Goal: Navigation & Orientation: Find specific page/section

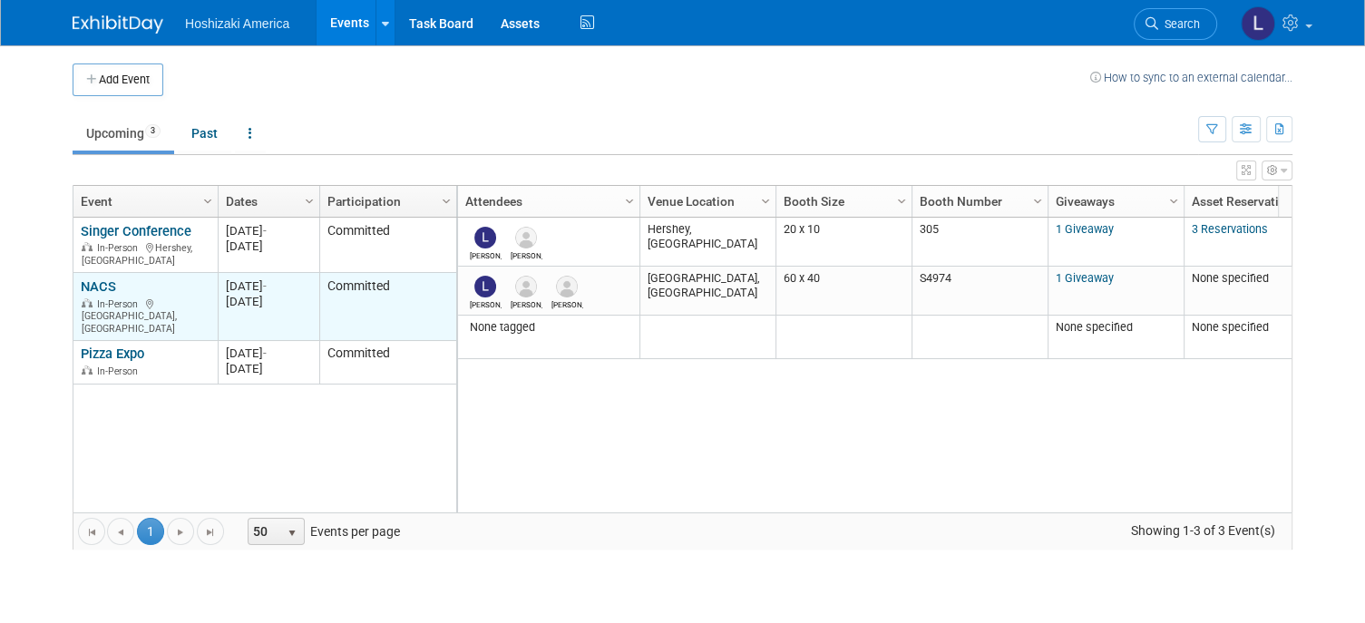
click at [100, 279] on link "NACS" at bounding box center [98, 286] width 35 height 16
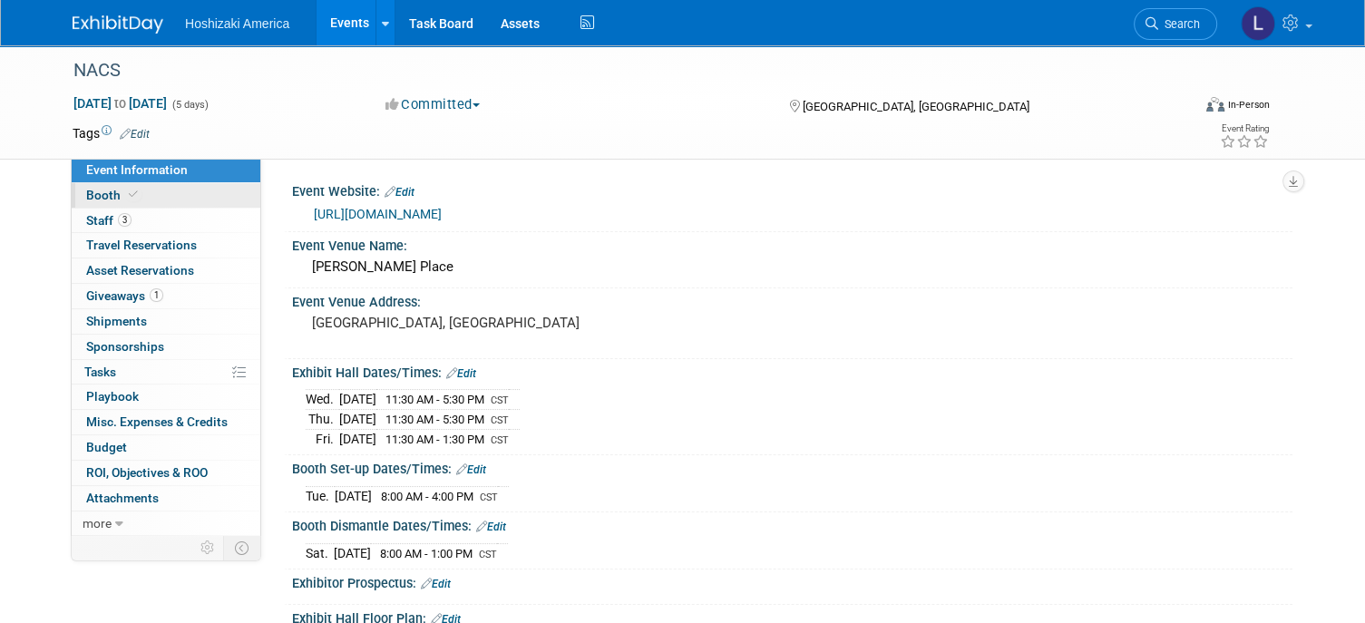
click at [103, 201] on span "Booth" at bounding box center [113, 195] width 55 height 15
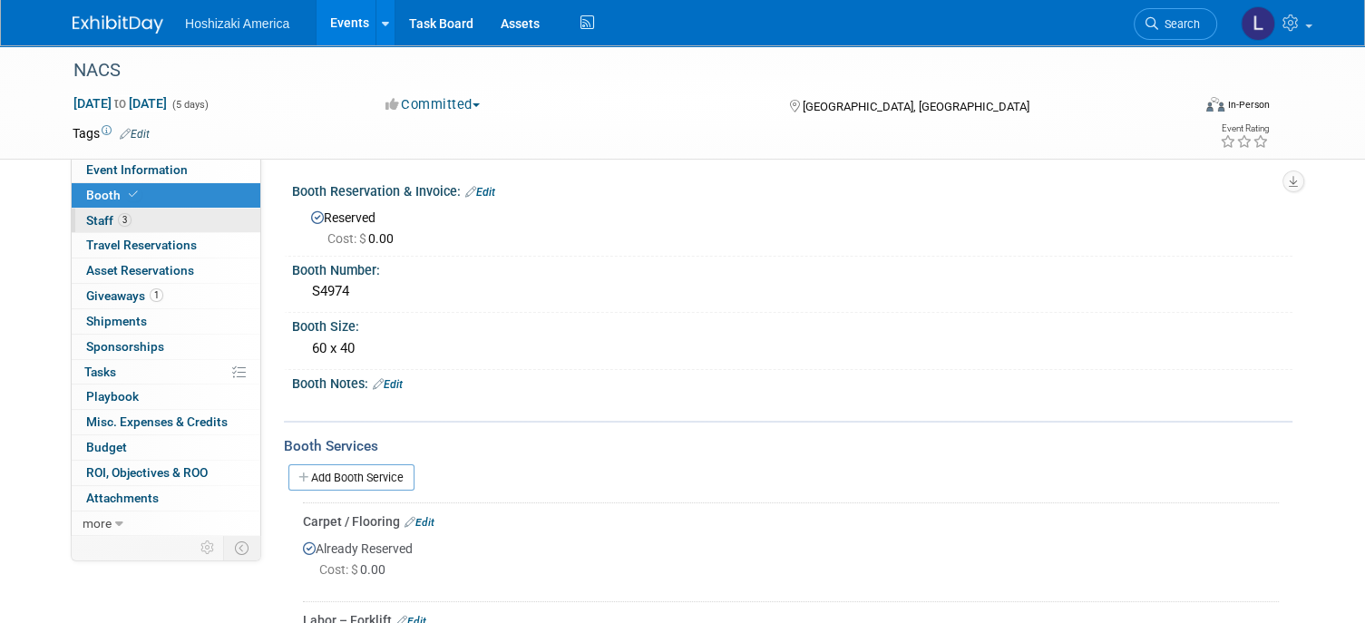
click at [98, 223] on span "Staff 3" at bounding box center [108, 220] width 45 height 15
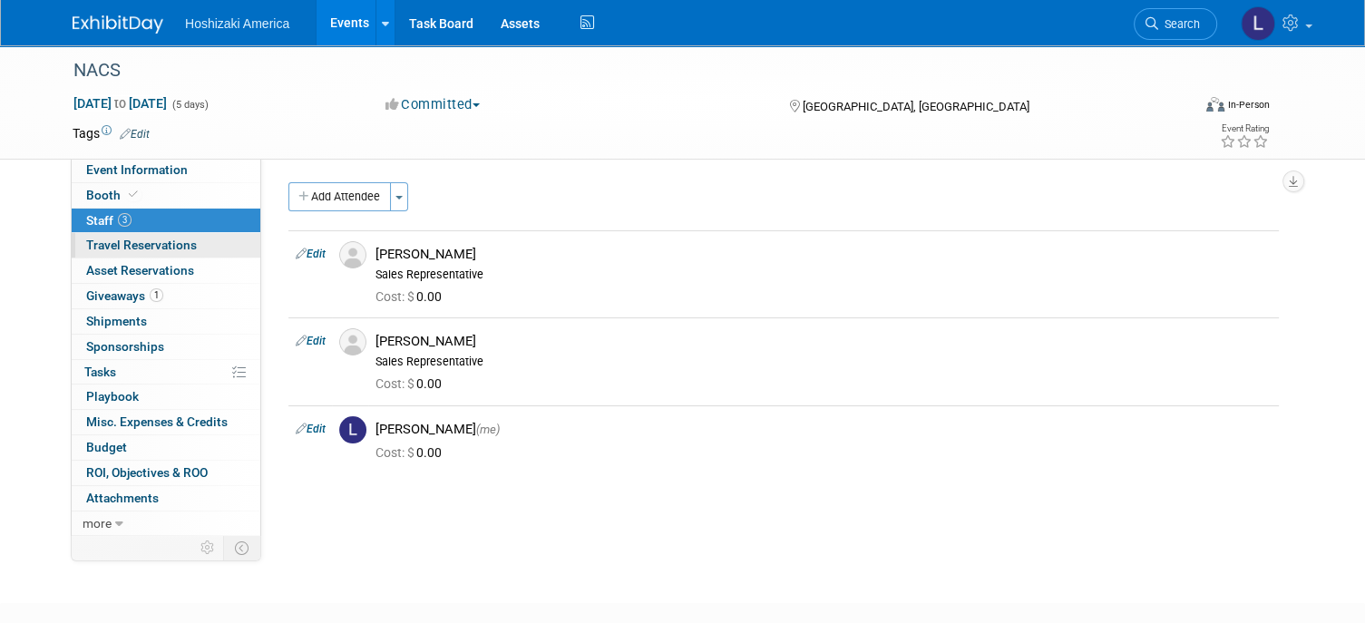
click at [98, 247] on span "Travel Reservations 0" at bounding box center [141, 245] width 111 height 15
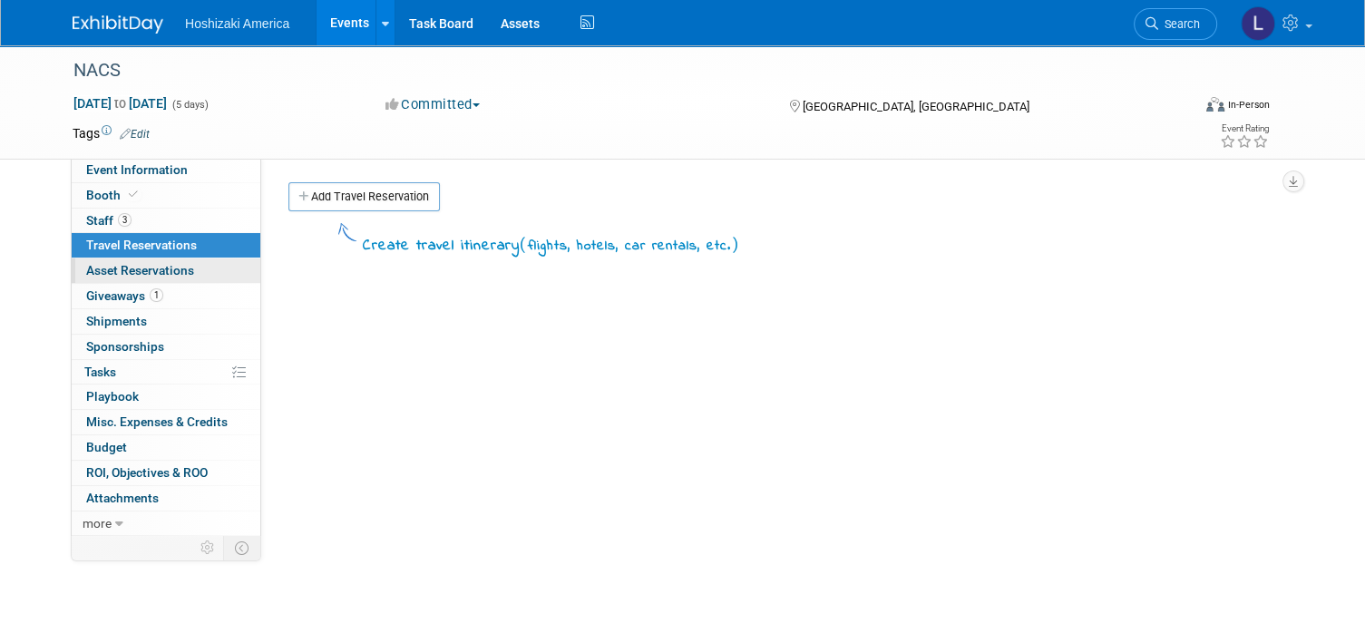
click at [105, 264] on span "Asset Reservations 0" at bounding box center [140, 270] width 108 height 15
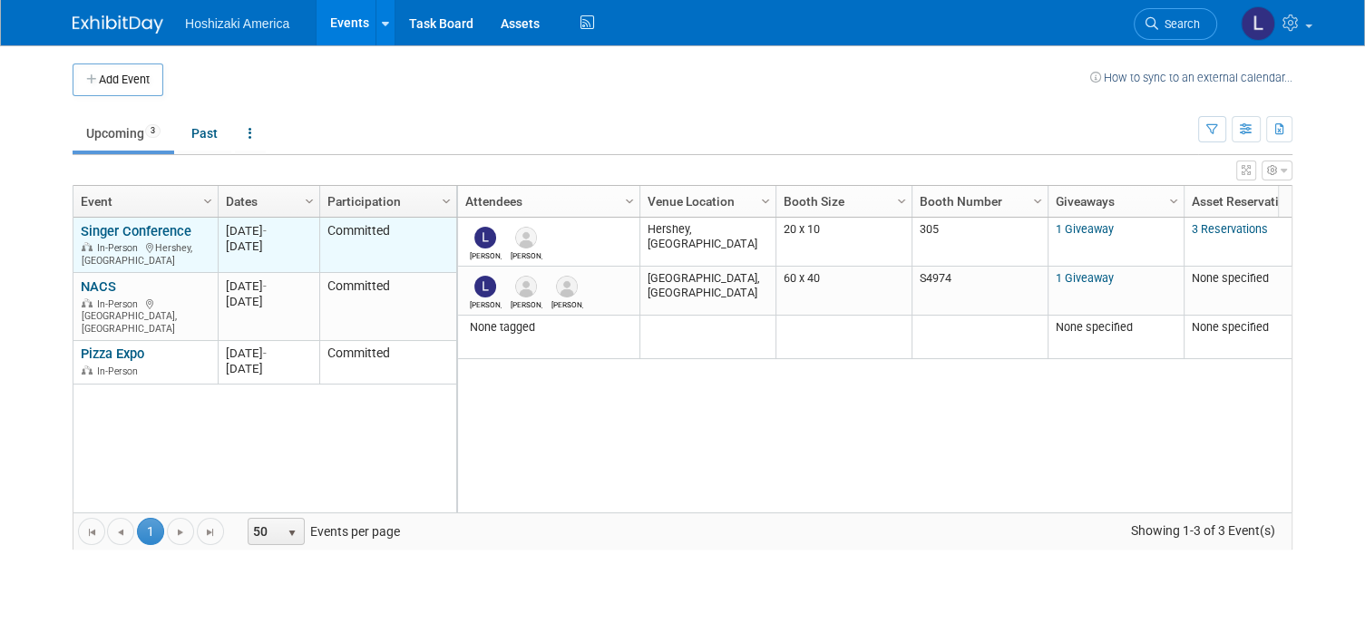
click at [109, 230] on link "Singer Conference" at bounding box center [136, 231] width 111 height 16
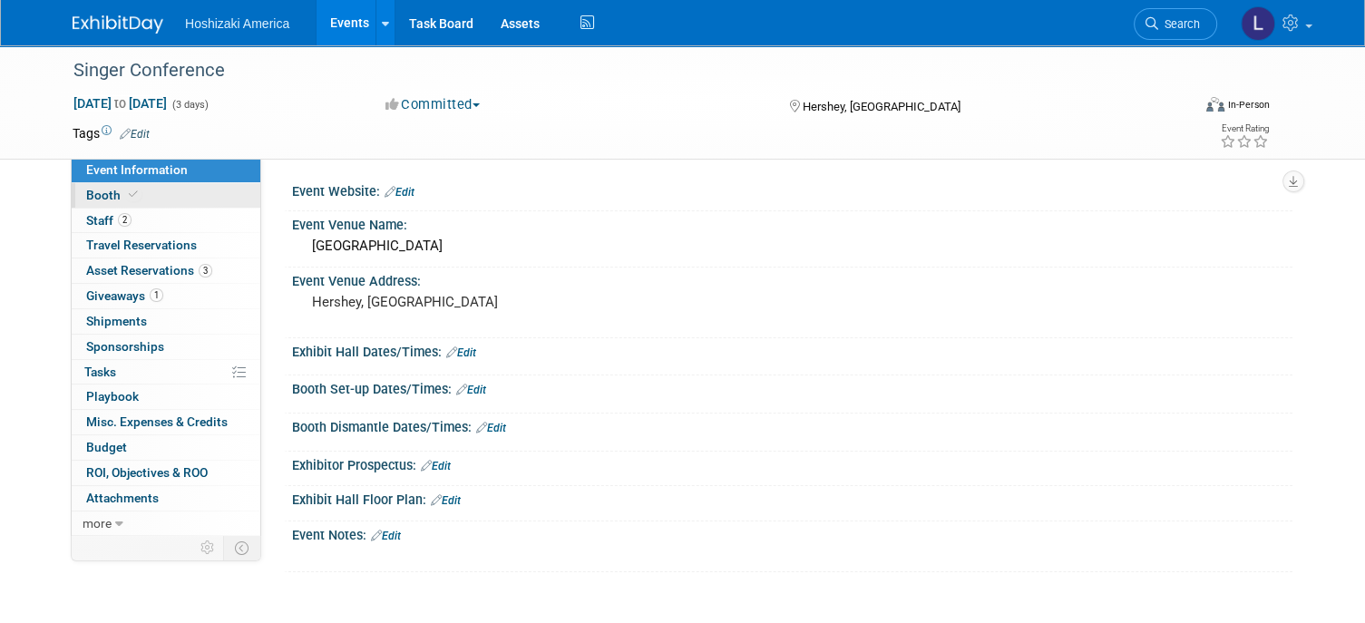
click at [97, 195] on span "Booth" at bounding box center [113, 195] width 55 height 15
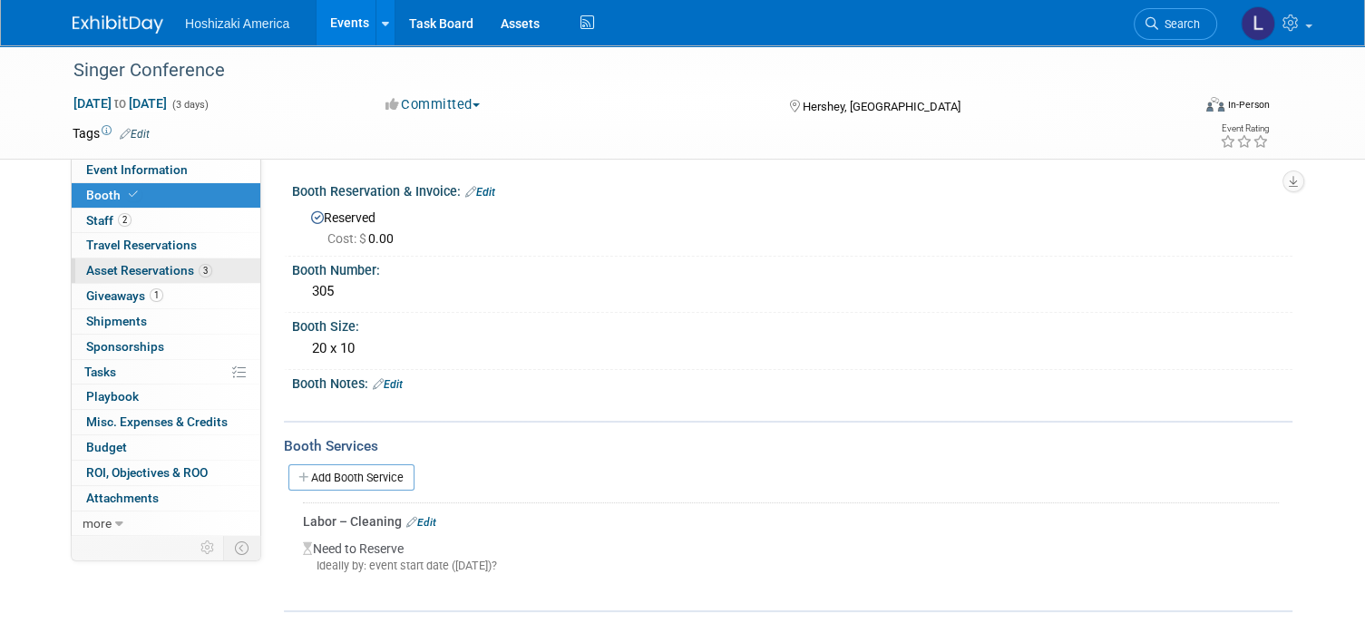
click at [105, 269] on span "Asset Reservations 3" at bounding box center [149, 270] width 126 height 15
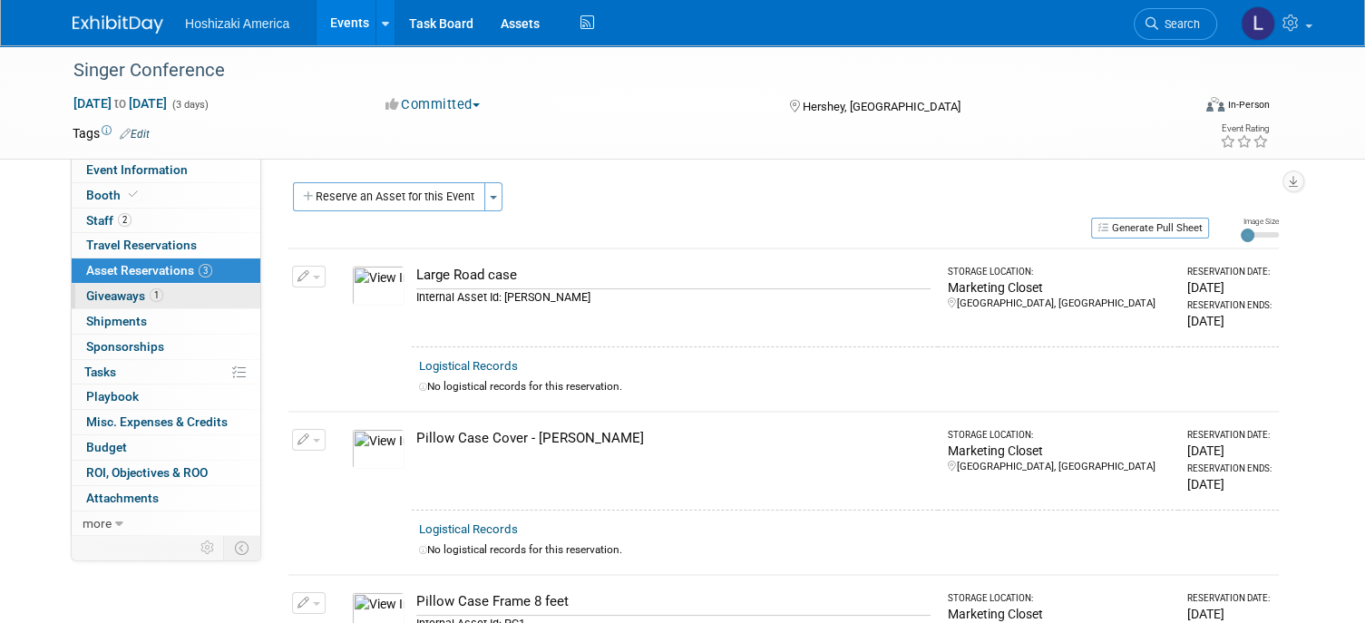
click at [88, 284] on link "1 Giveaways 1" at bounding box center [166, 296] width 189 height 24
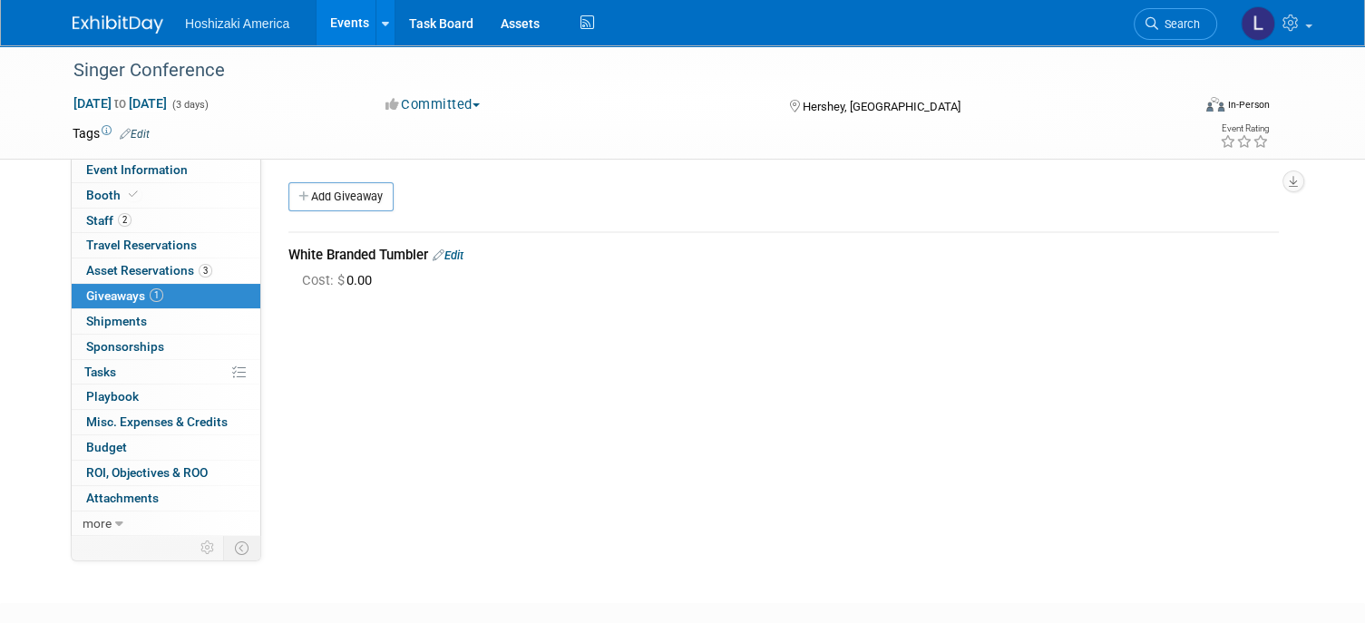
click at [138, 28] on img at bounding box center [118, 24] width 91 height 18
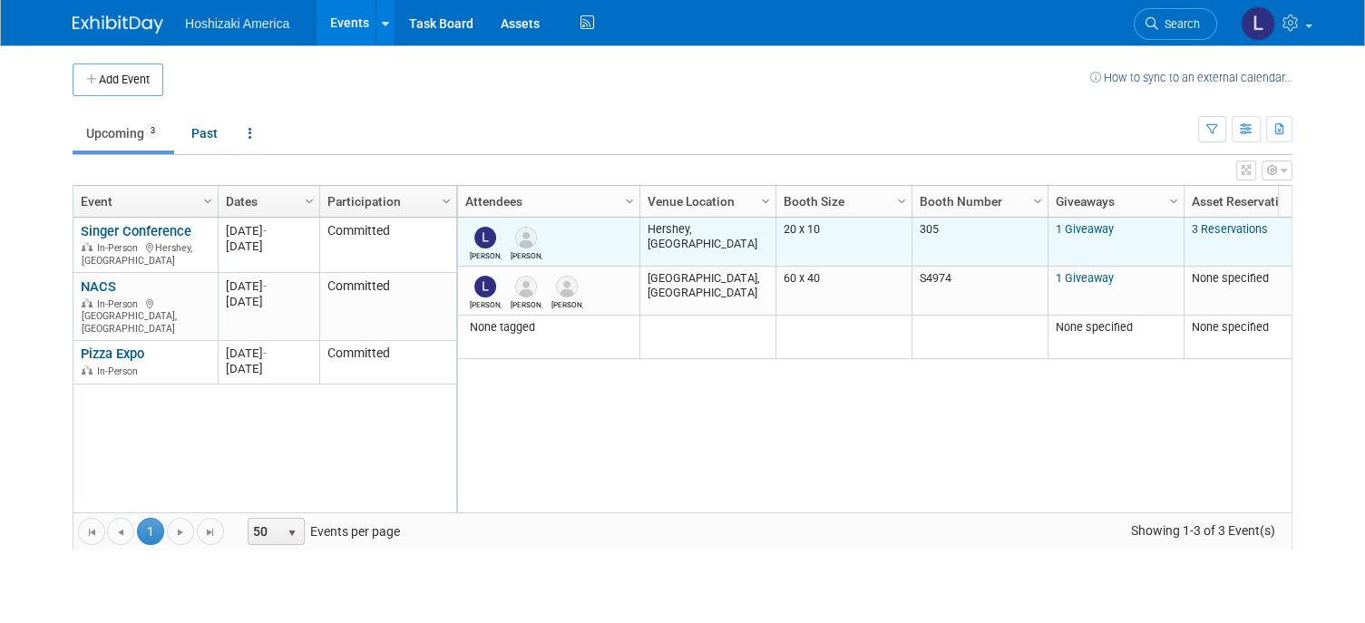
click at [1198, 232] on link "3 Reservations" at bounding box center [1230, 229] width 76 height 14
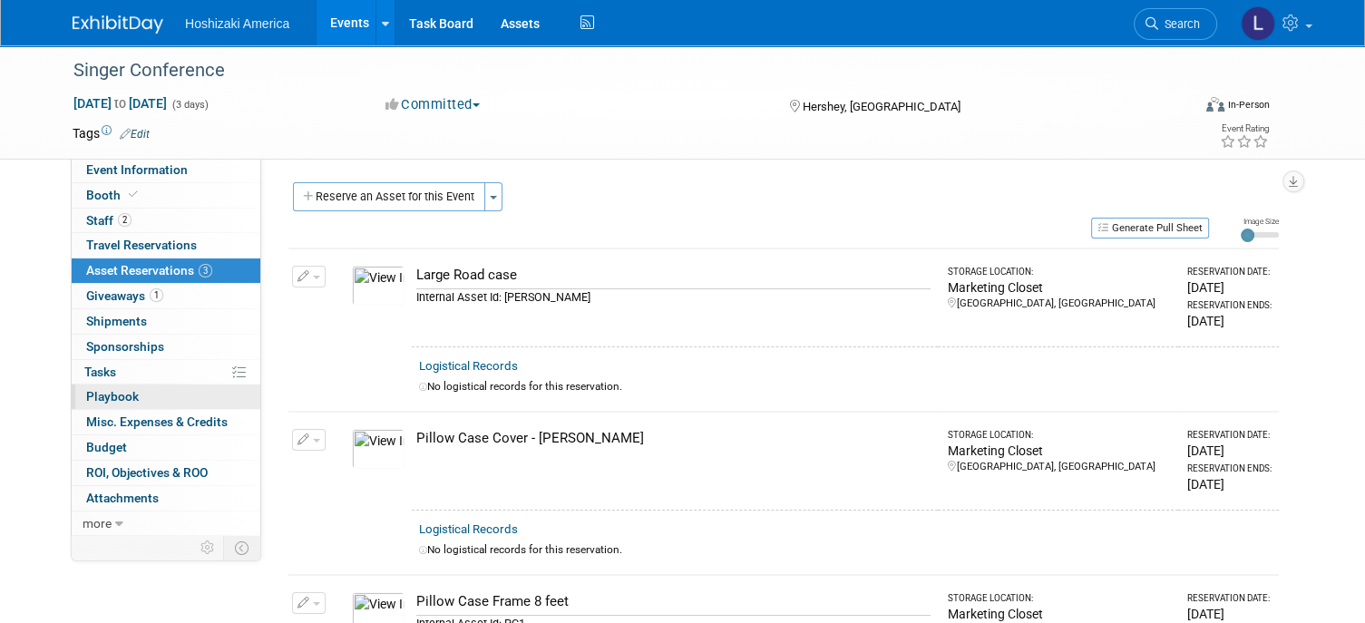
click at [101, 395] on span "Playbook 0" at bounding box center [112, 396] width 53 height 15
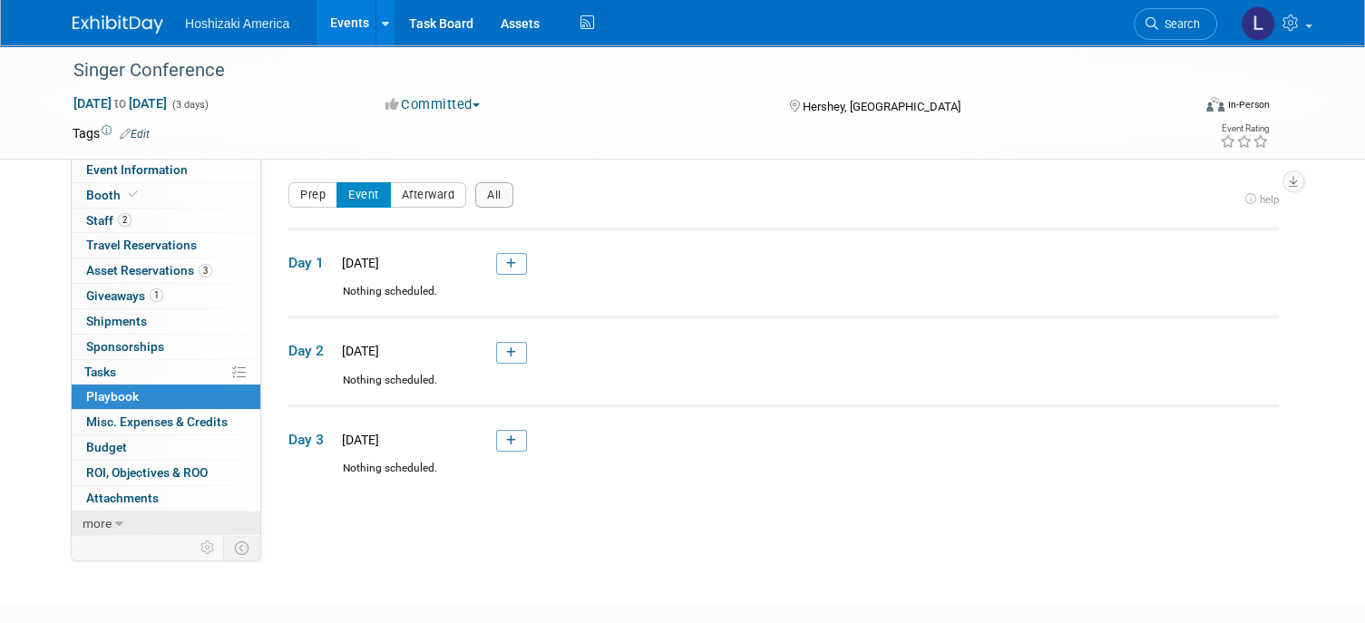
click at [78, 516] on link "more" at bounding box center [166, 524] width 189 height 24
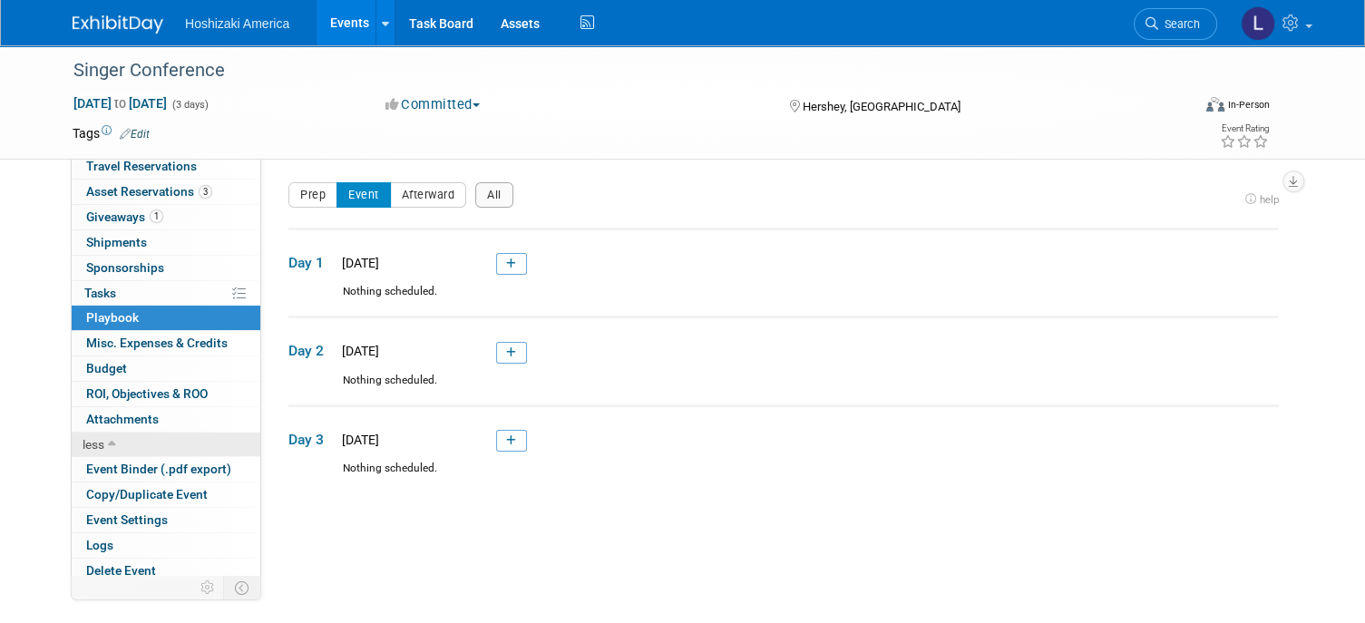
scroll to position [83, 0]
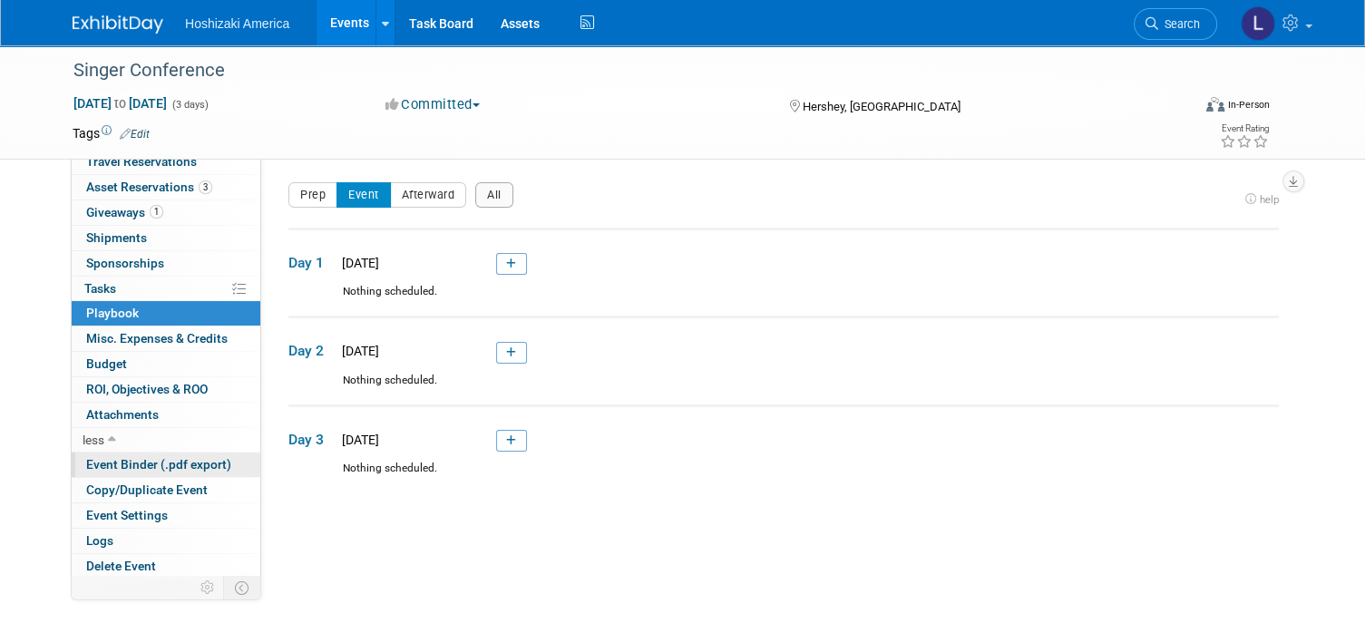
click at [129, 461] on span "Event Binder (.pdf export)" at bounding box center [158, 464] width 145 height 15
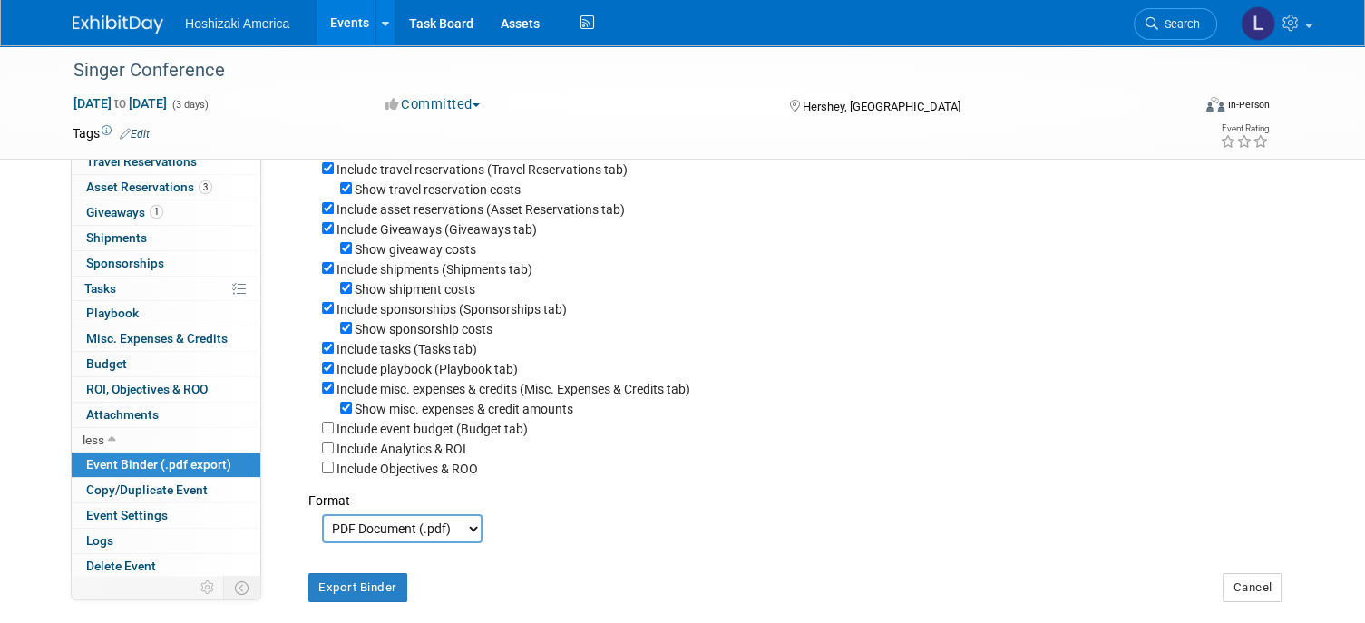
scroll to position [245, 0]
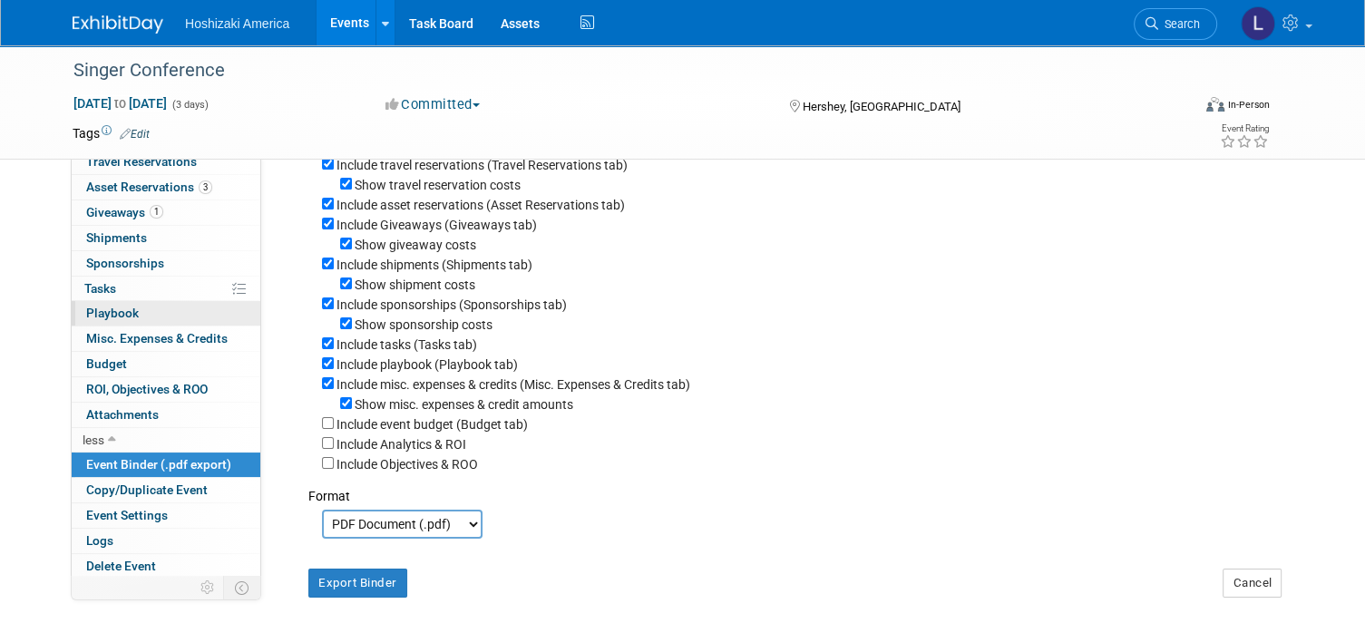
click at [112, 313] on span "Playbook 0" at bounding box center [112, 313] width 53 height 15
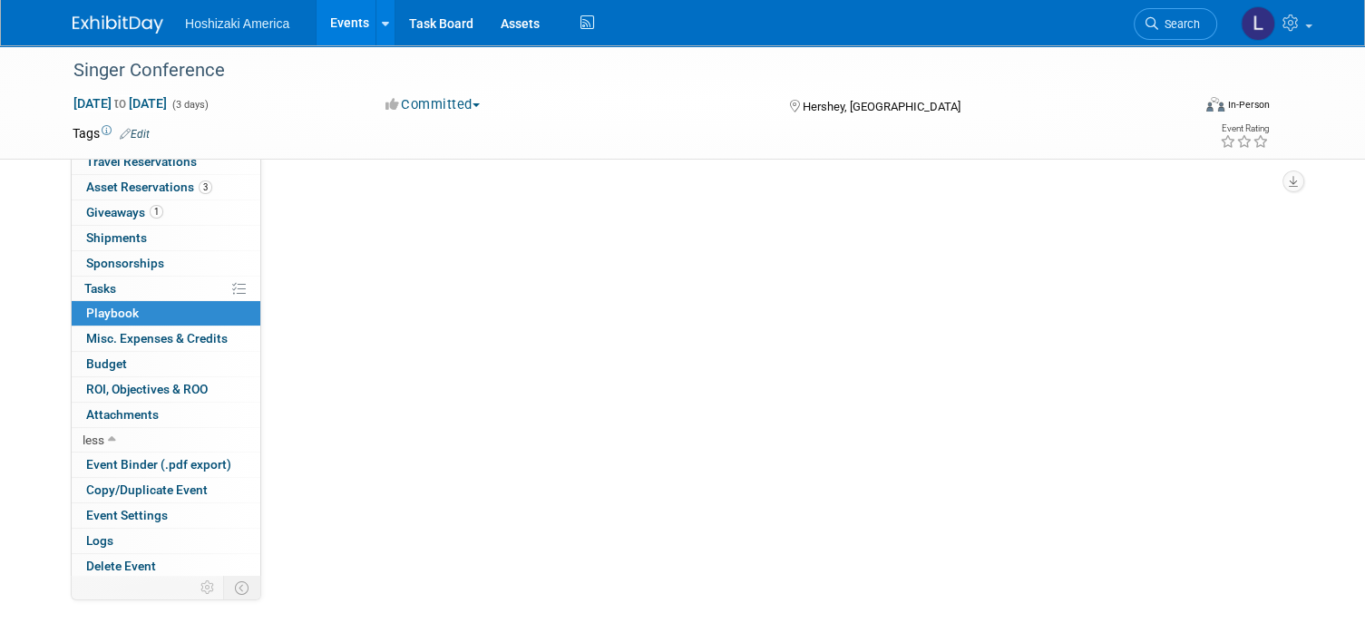
scroll to position [0, 0]
